Goal: Find specific page/section: Find specific page/section

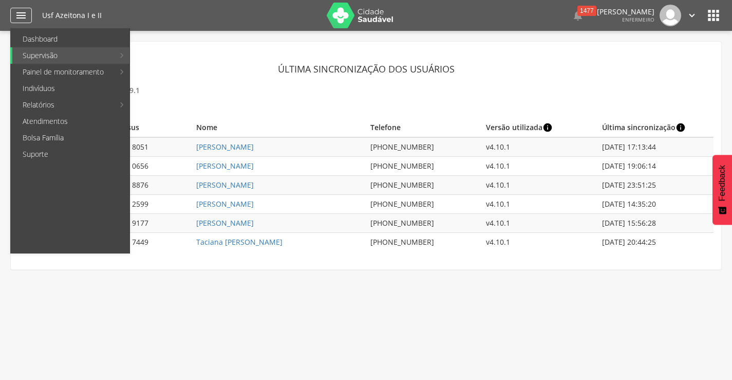
click at [16, 15] on icon "" at bounding box center [21, 15] width 12 height 12
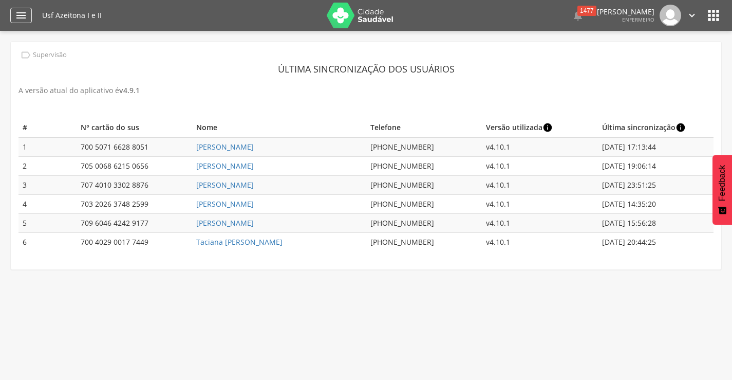
click at [23, 20] on icon "" at bounding box center [21, 15] width 12 height 12
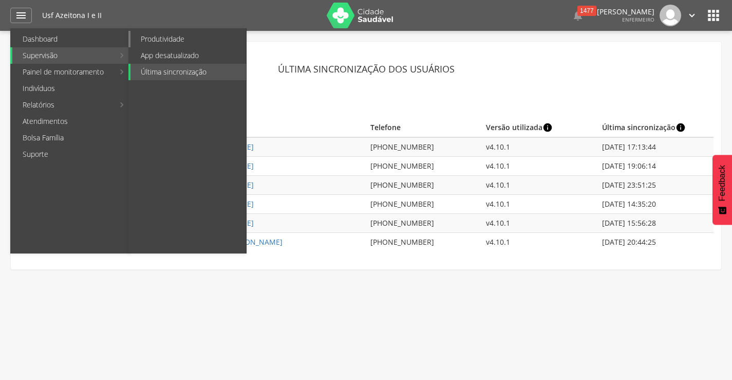
click at [156, 37] on link "Produtividade" at bounding box center [188, 39] width 116 height 16
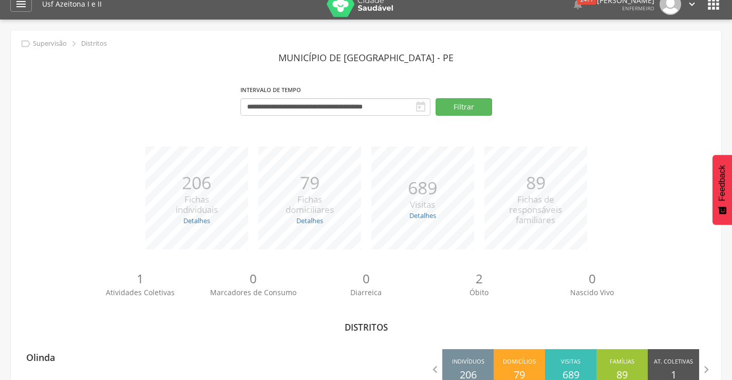
scroll to position [45, 0]
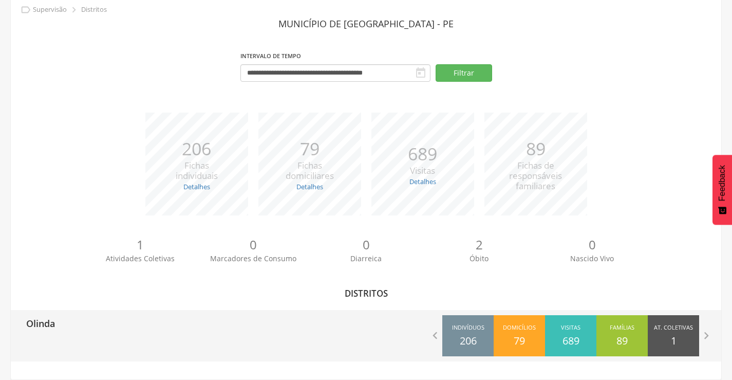
click at [80, 333] on div "Olinda" at bounding box center [188, 323] width 355 height 26
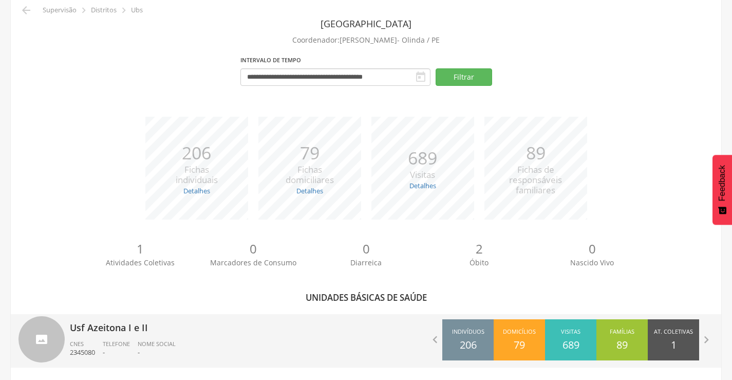
click at [97, 337] on div "Usf Azeitona I e II CNES 2345080 Telefone - Nome Social -" at bounding box center [214, 340] width 289 height 53
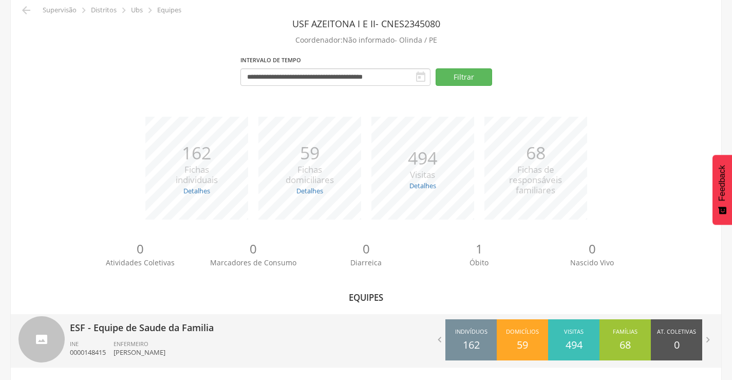
click at [179, 338] on div "ESF - Equipe de Saude da Familia INE 0000148415 ENFERMEIRO [PERSON_NAME]" at bounding box center [214, 340] width 289 height 53
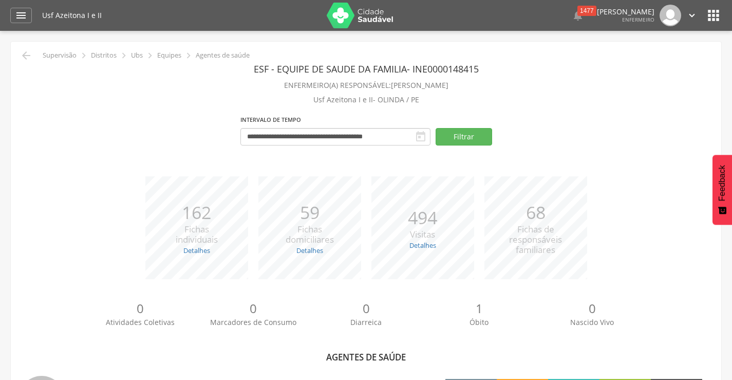
click at [693, 23] on link "" at bounding box center [691, 16] width 11 height 22
click at [657, 58] on link "Sair" at bounding box center [656, 59] width 81 height 13
